Goal: Find specific page/section: Find specific page/section

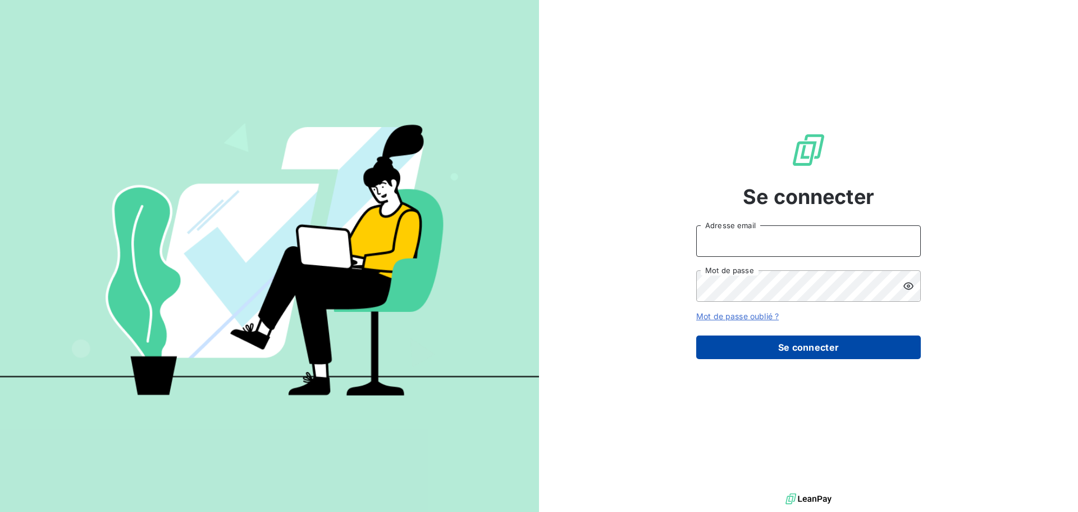
type input "[EMAIL_ADDRESS][DOMAIN_NAME]"
click at [770, 347] on button "Se connecter" at bounding box center [808, 347] width 225 height 24
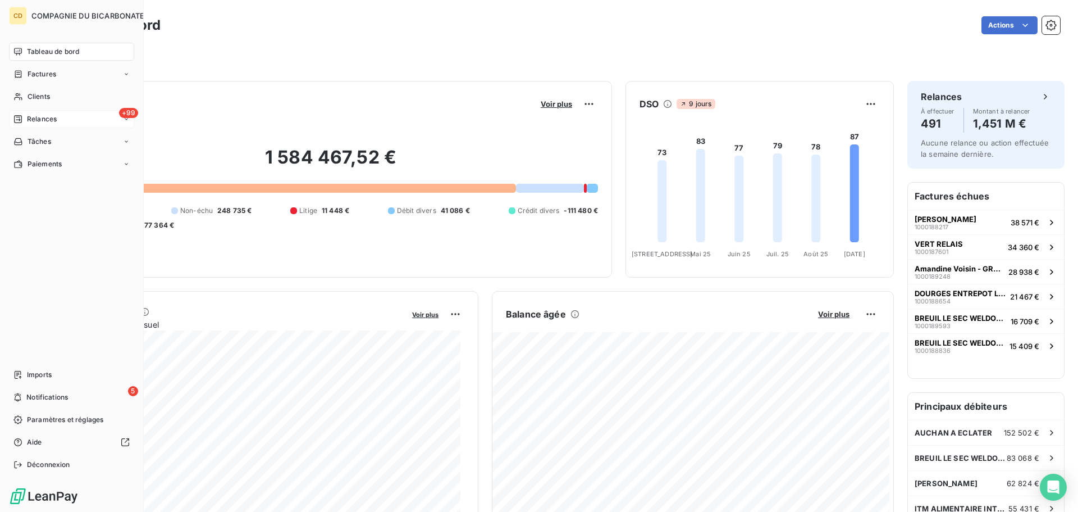
click at [44, 114] on span "Relances" at bounding box center [42, 119] width 30 height 10
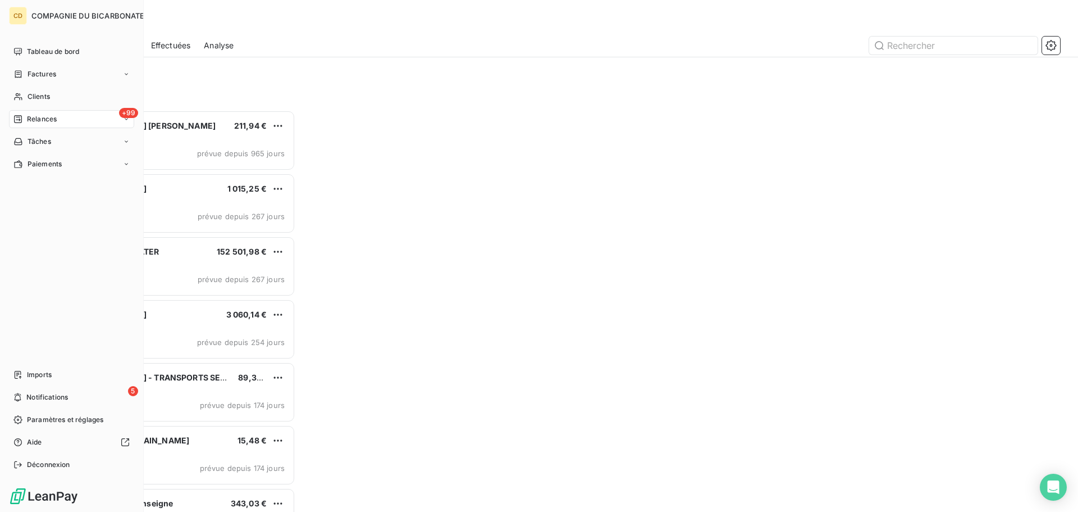
click at [28, 118] on span "Relances" at bounding box center [42, 119] width 30 height 10
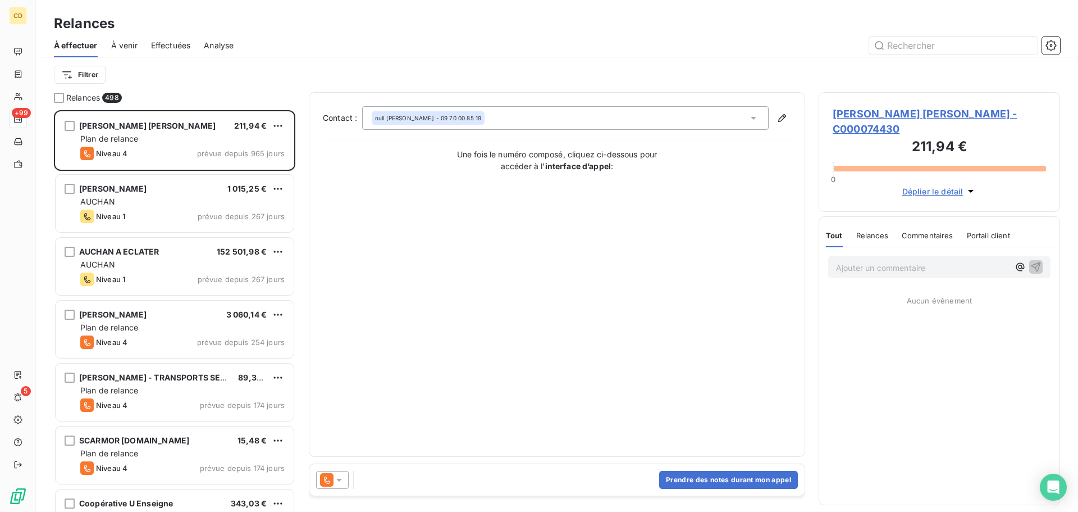
click at [170, 50] on span "Effectuées" at bounding box center [171, 45] width 40 height 11
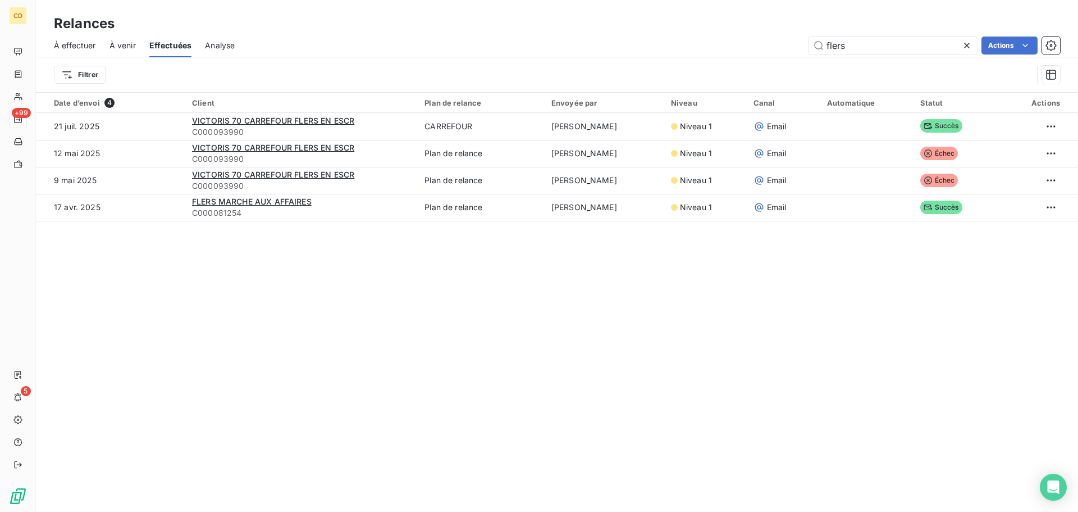
drag, startPoint x: 856, startPoint y: 43, endPoint x: 771, endPoint y: 63, distance: 87.0
click at [771, 63] on div "À effectuer À venir Effectuées Analyse flers Actions Filtrer" at bounding box center [557, 63] width 1042 height 58
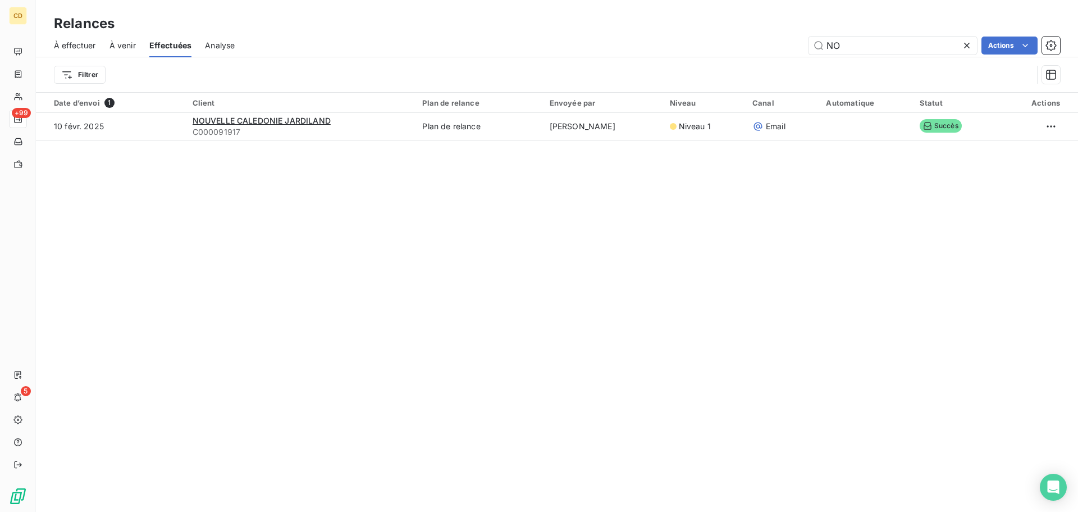
type input "N"
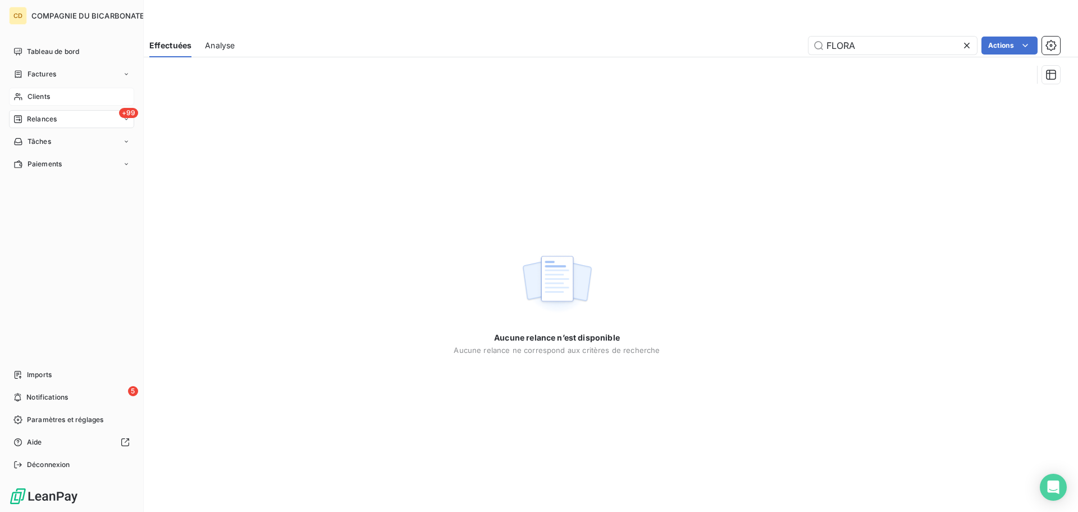
type input "FLORA"
click at [37, 95] on span "Clients" at bounding box center [39, 97] width 22 height 10
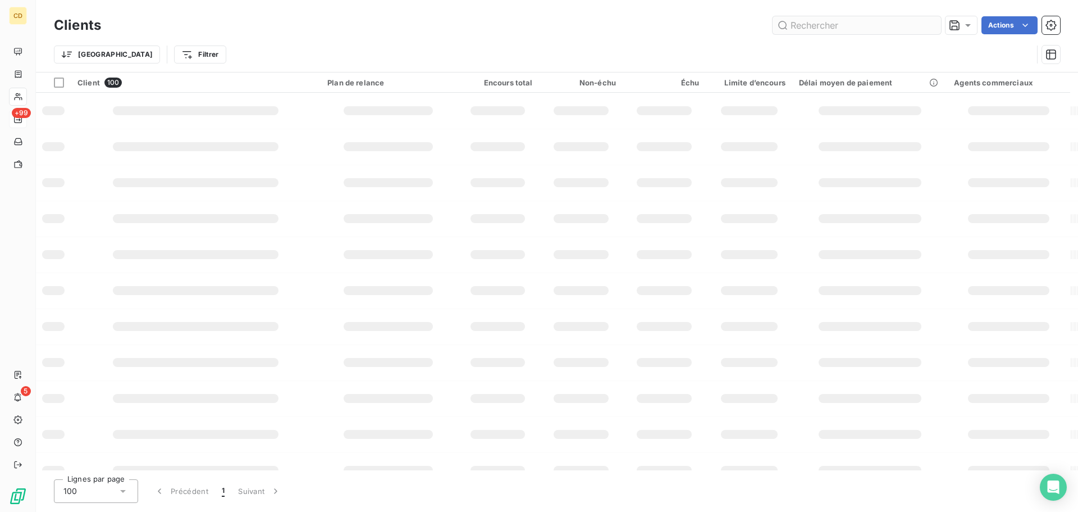
click at [851, 29] on input "text" at bounding box center [857, 25] width 168 height 18
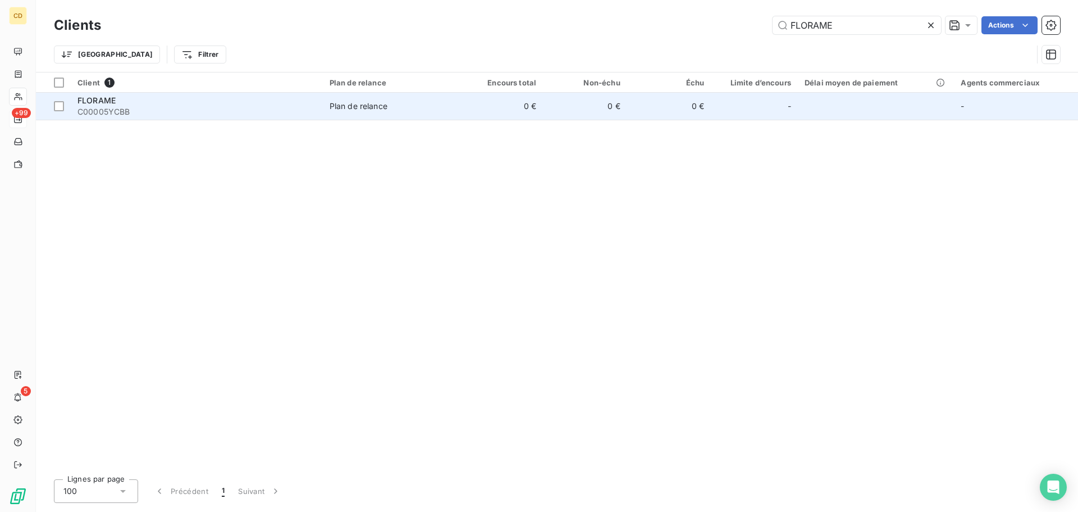
type input "FLORAME"
click at [77, 99] on span "FLORAME" at bounding box center [96, 100] width 38 height 10
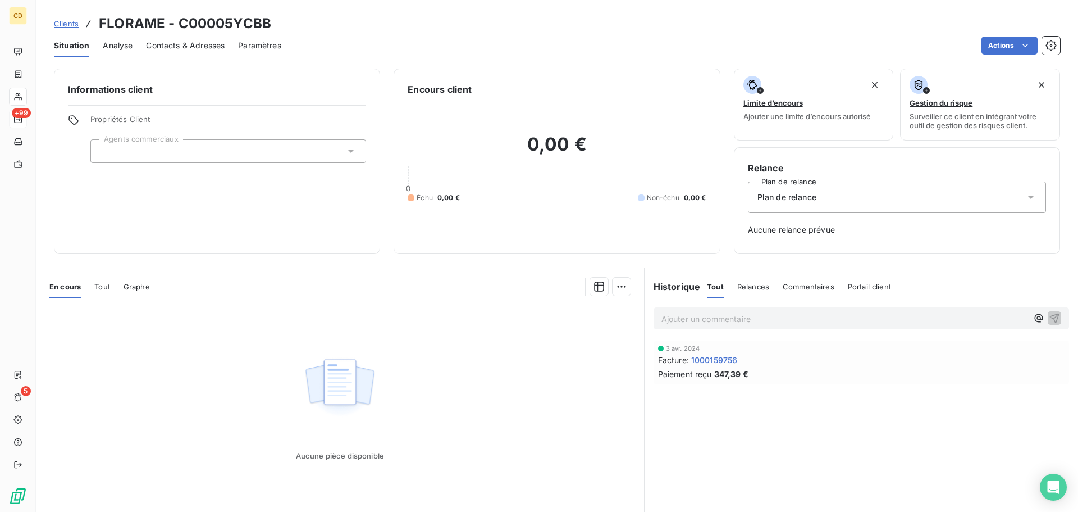
click at [676, 320] on p "Ajouter un commentaire ﻿" at bounding box center [845, 319] width 366 height 14
click at [717, 325] on p "Ajouter un commentaire ﻿" at bounding box center [845, 319] width 366 height 14
click at [726, 317] on p "Litige sur" at bounding box center [845, 318] width 366 height 13
click at [970, 324] on p "Litige sur fact 190932 donc ils ont demandé a décaler la date échéance au" at bounding box center [845, 318] width 366 height 13
